Goal: Information Seeking & Learning: Learn about a topic

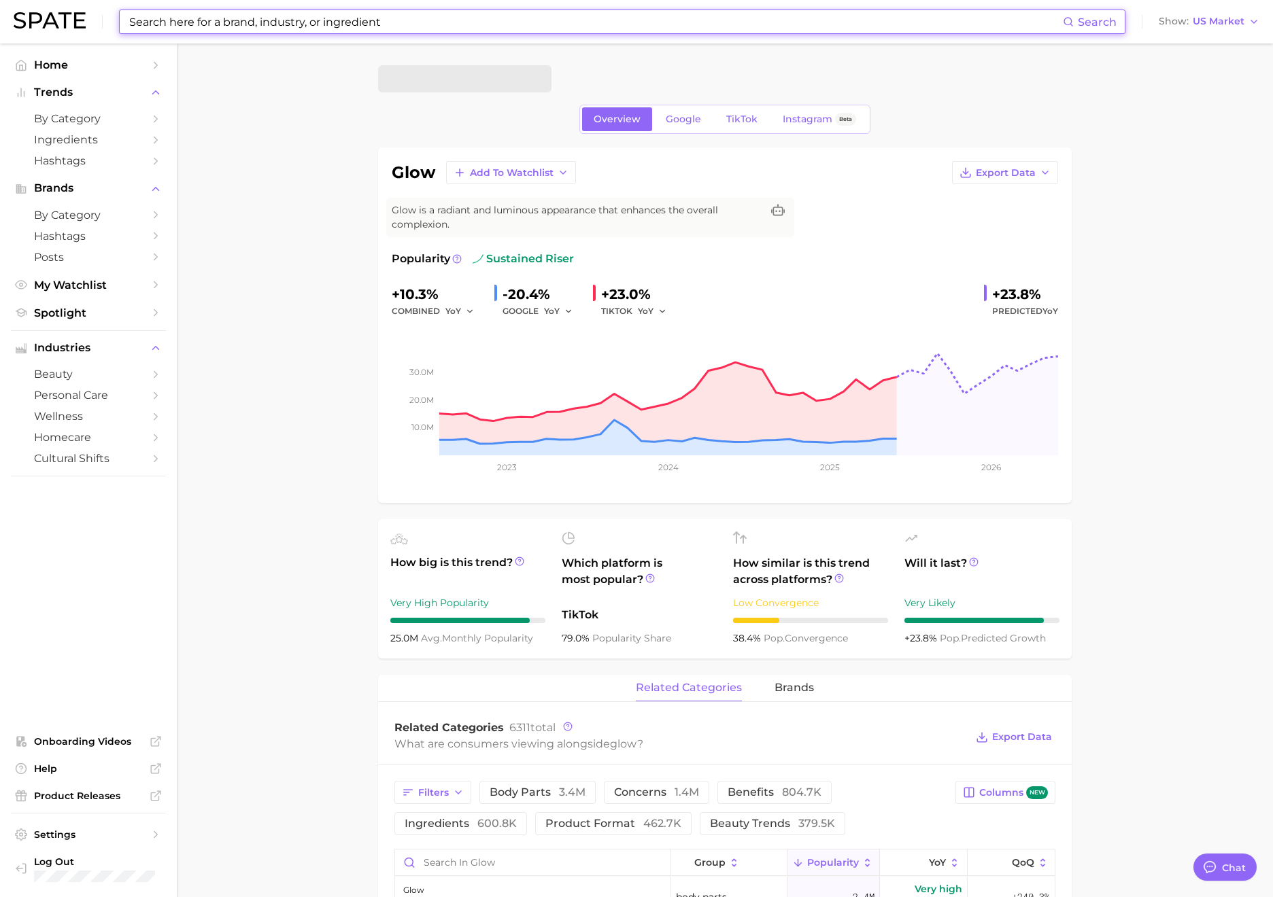
type textarea "x"
click at [552, 20] on input at bounding box center [595, 21] width 935 height 23
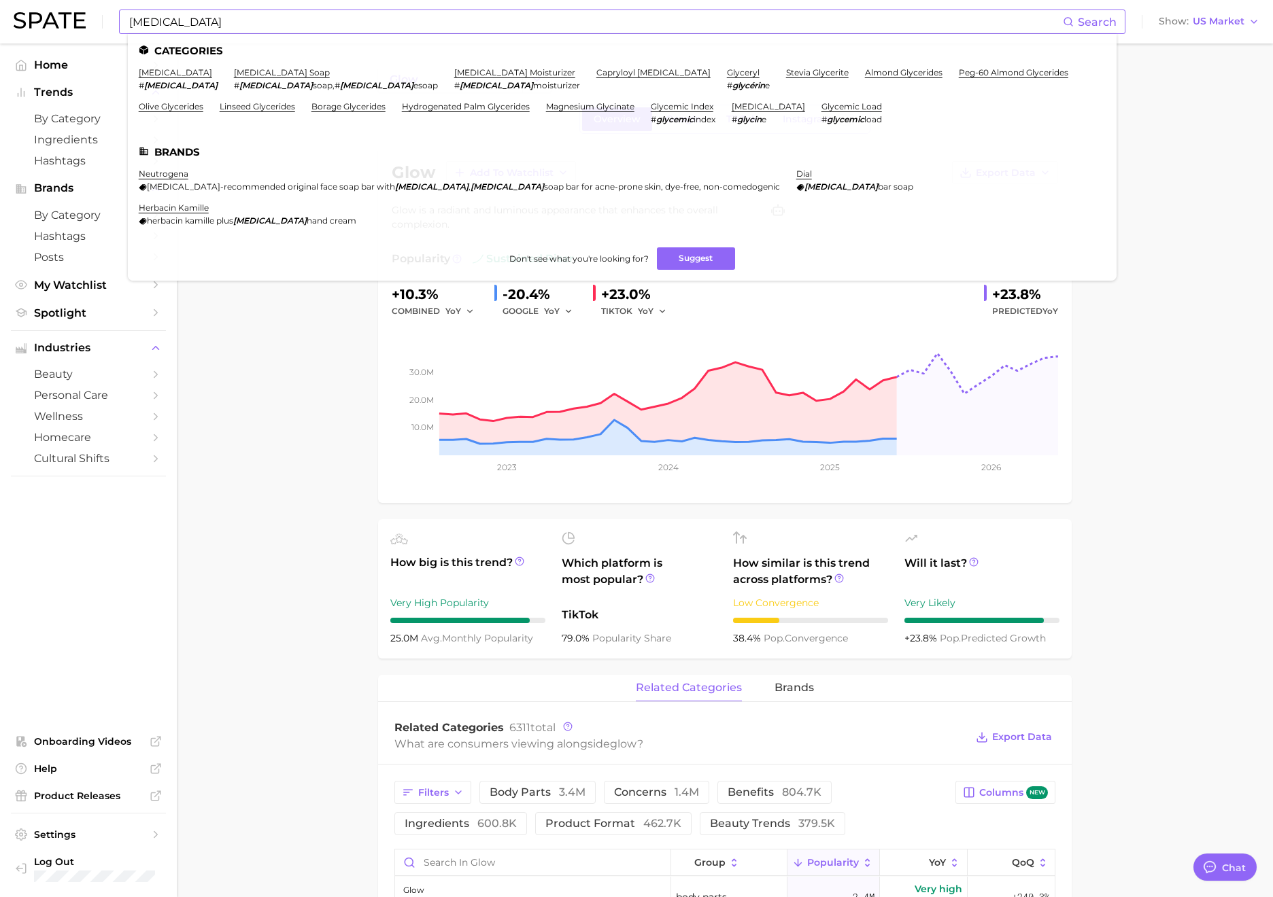
click at [131, 27] on input "[MEDICAL_DATA]" at bounding box center [595, 21] width 935 height 23
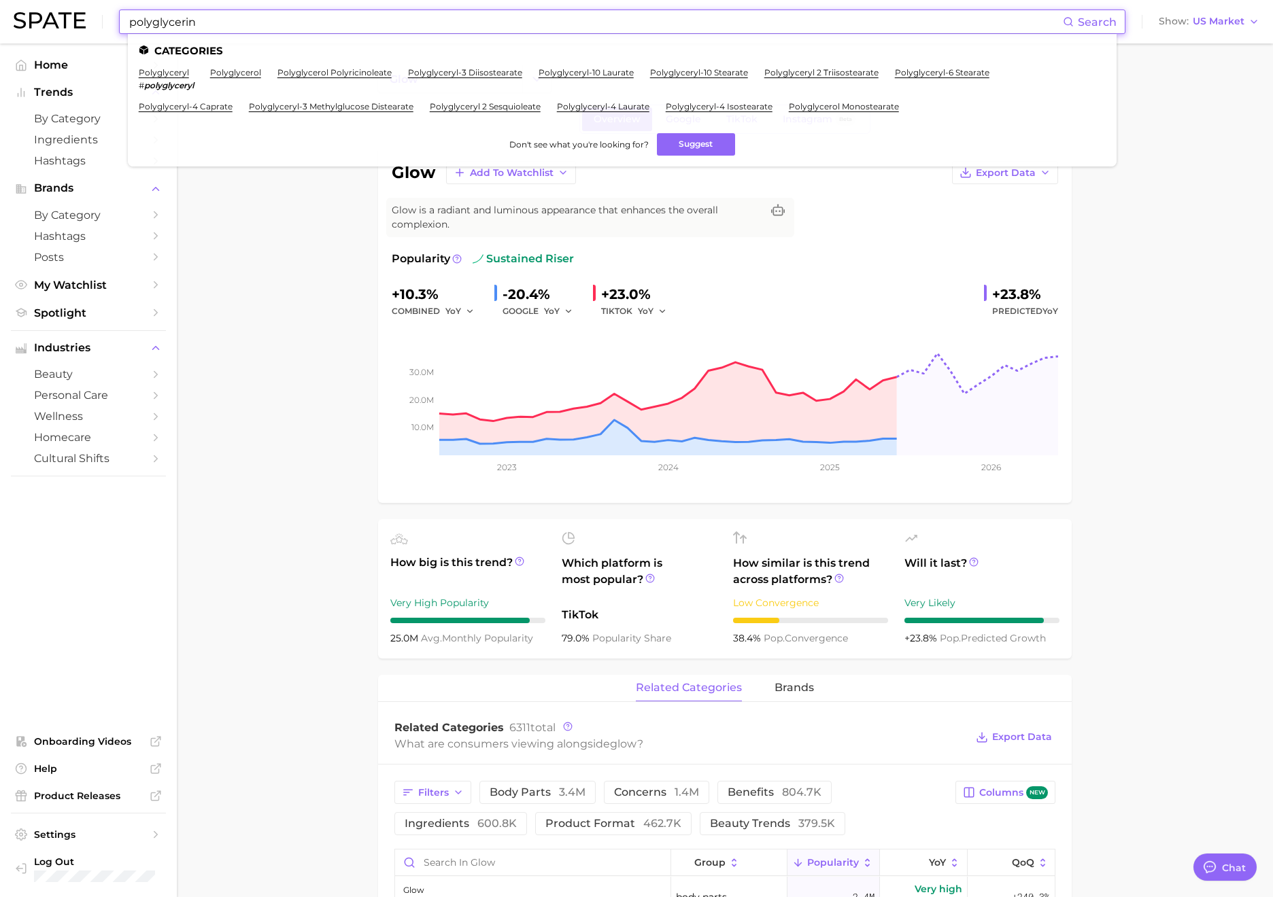
drag, startPoint x: 215, startPoint y: 20, endPoint x: 107, endPoint y: 19, distance: 108.1
click at [107, 19] on div "polyglycerin Search Categories polyglyceryl # polyglyceryl polyglycerol polygly…" at bounding box center [637, 22] width 1246 height 44
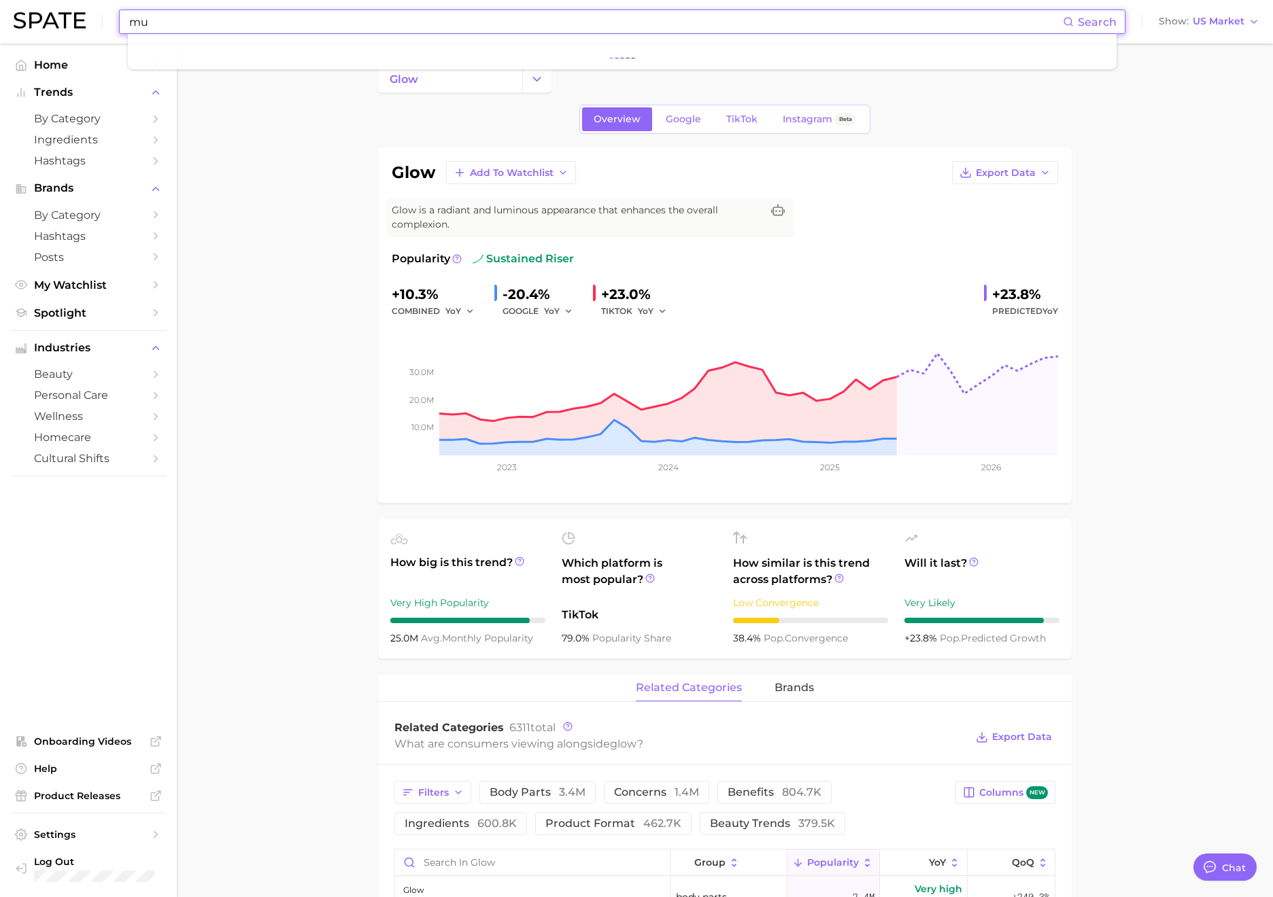
type input "m"
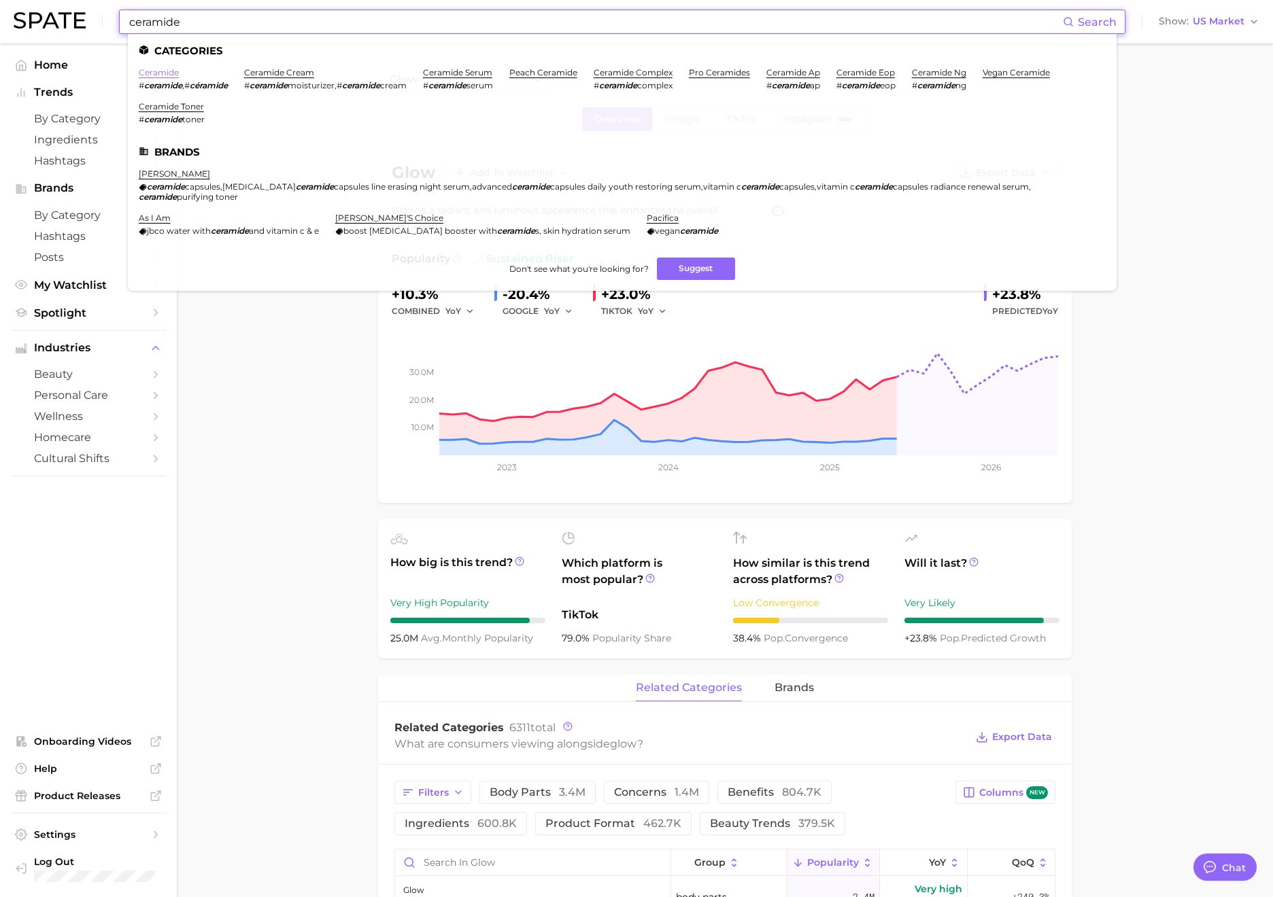
type input "ceramide"
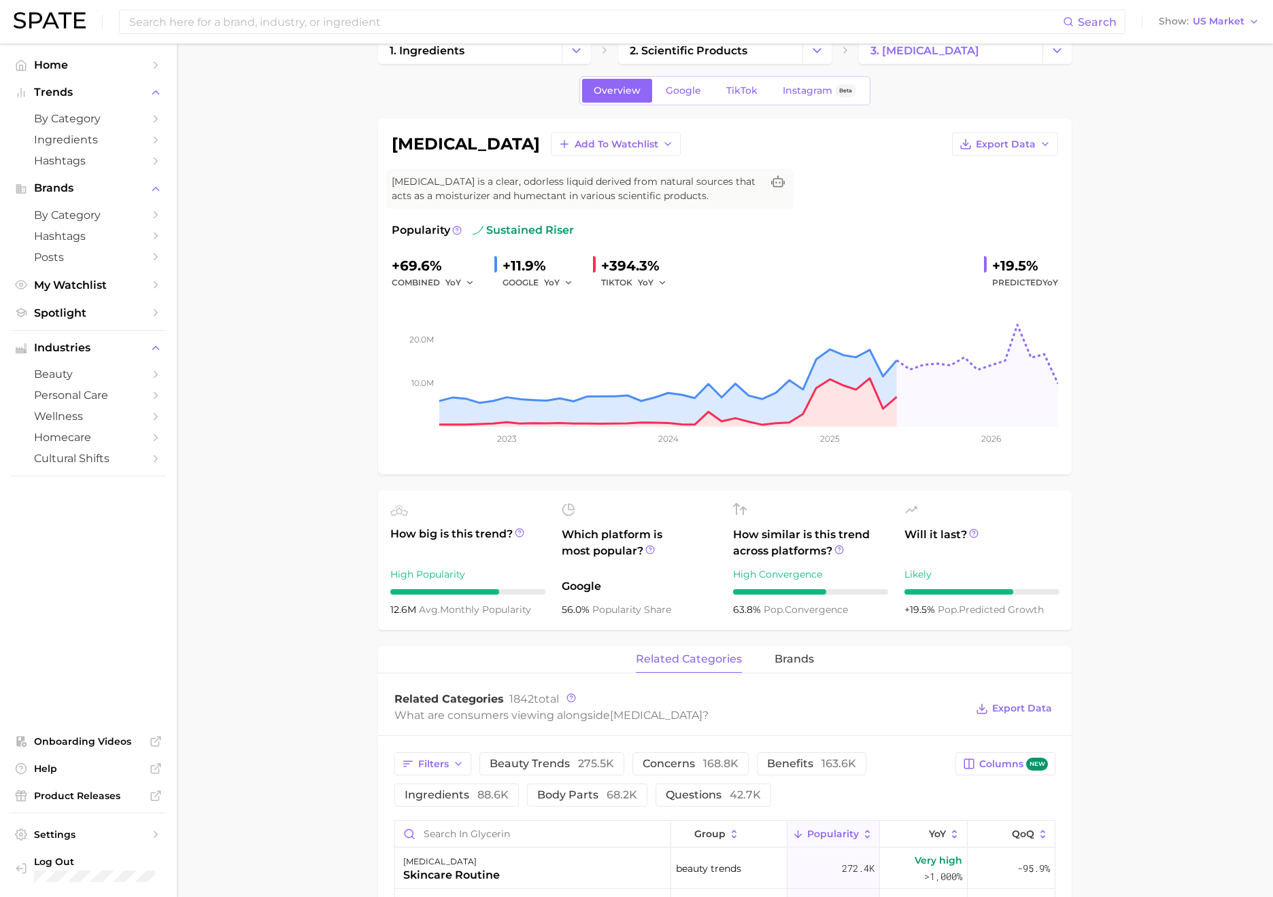
scroll to position [30, 0]
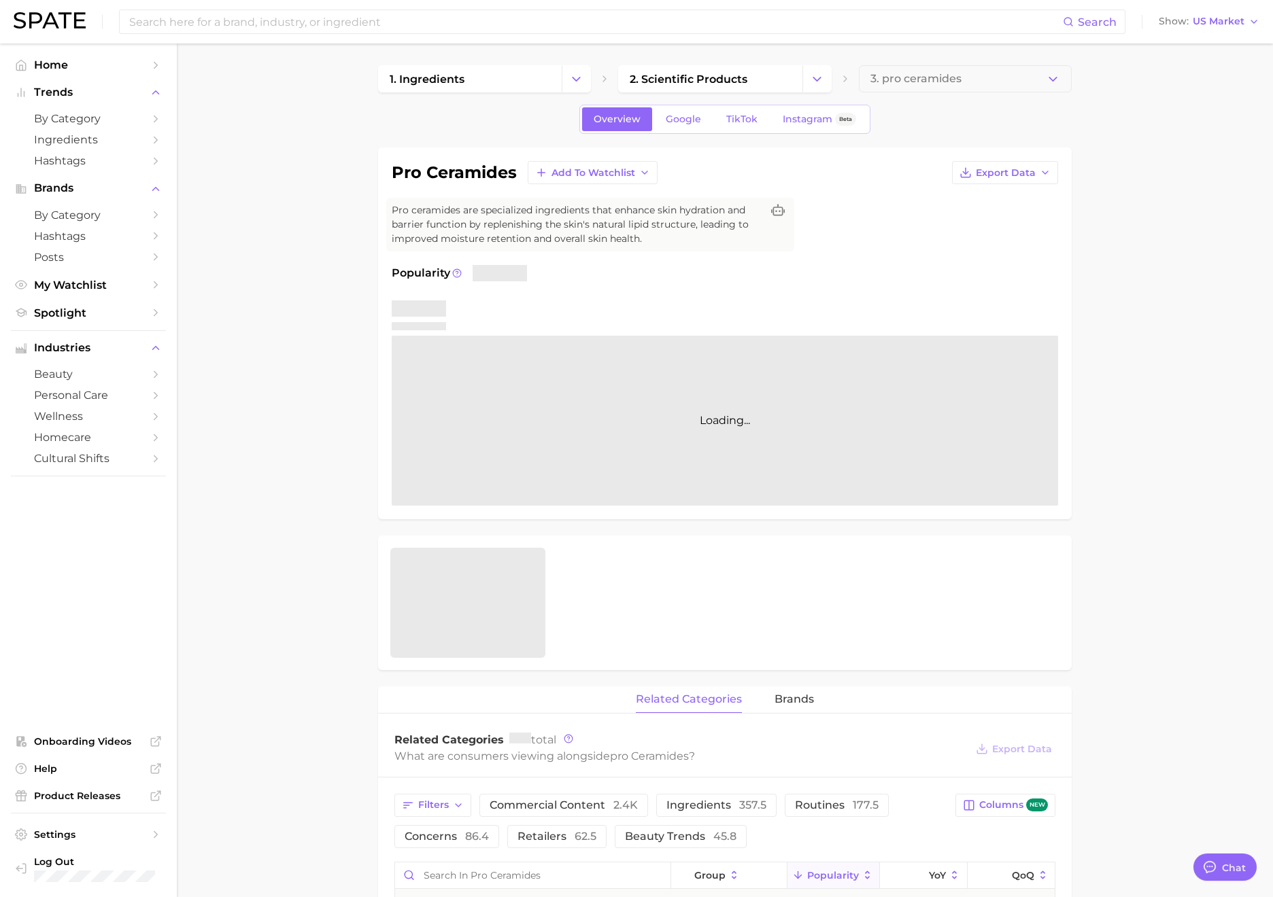
type textarea "x"
